Goal: Navigation & Orientation: Find specific page/section

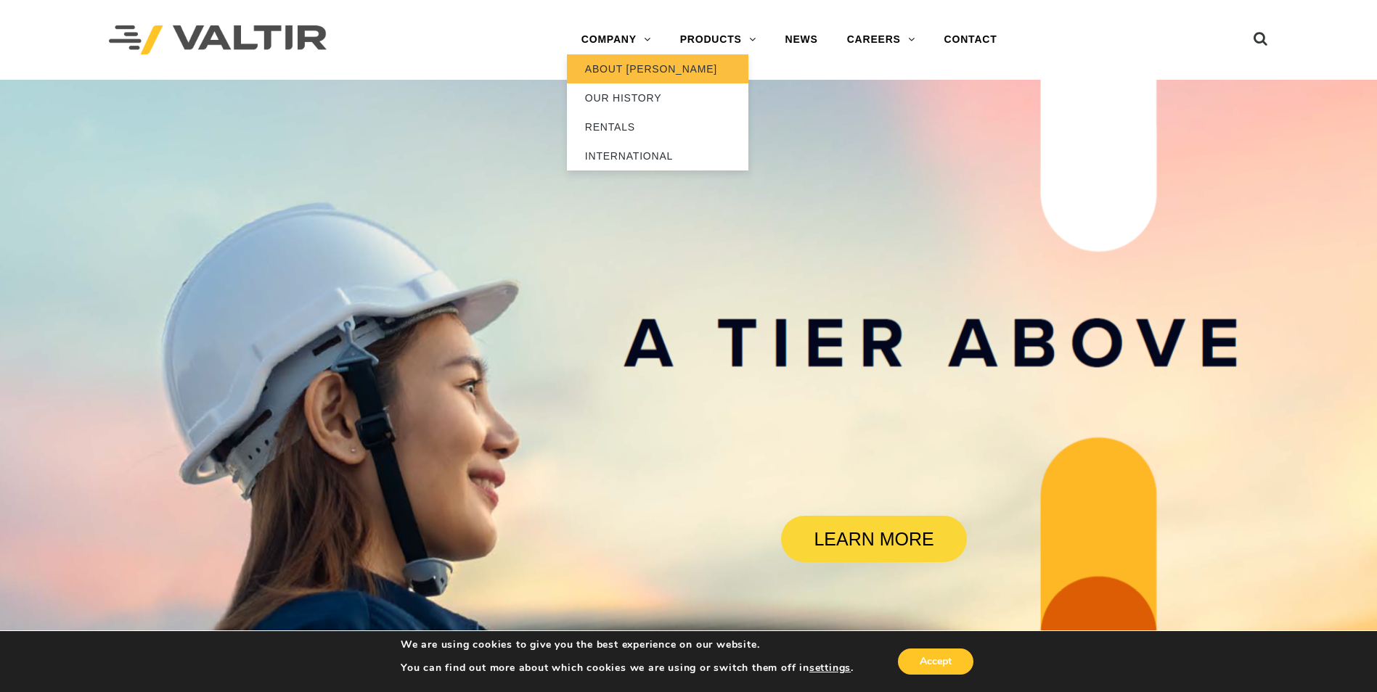
click at [612, 67] on link "ABOUT [PERSON_NAME]" at bounding box center [657, 68] width 181 height 29
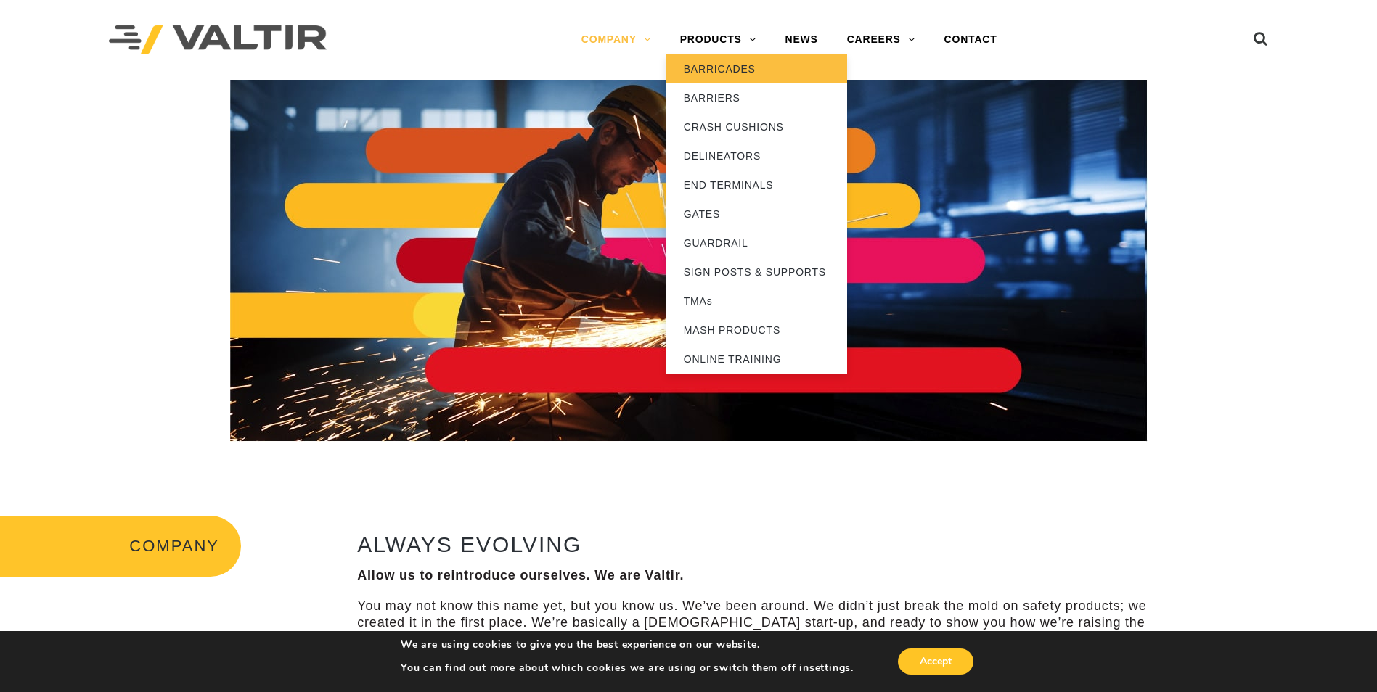
click at [718, 66] on link "BARRICADES" at bounding box center [755, 68] width 181 height 29
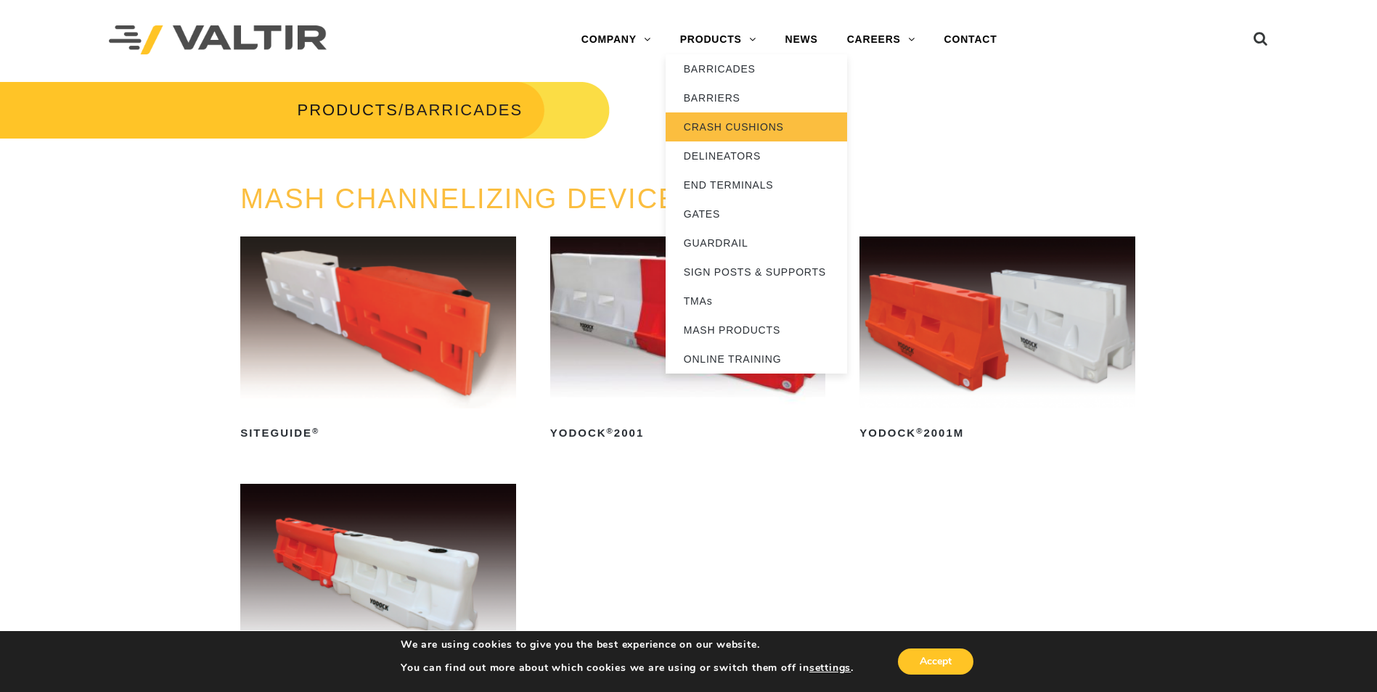
click at [724, 131] on link "CRASH CUSHIONS" at bounding box center [755, 126] width 181 height 29
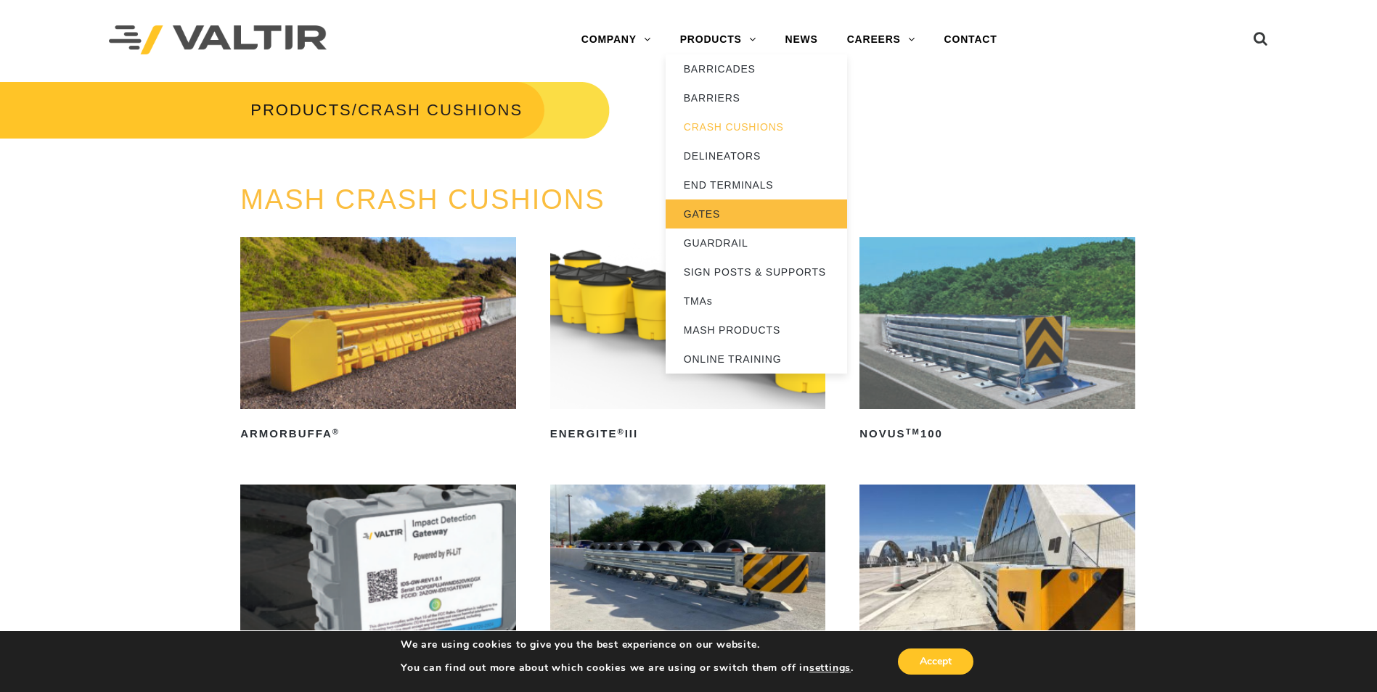
click at [722, 208] on link "GATES" at bounding box center [755, 214] width 181 height 29
